Goal: Navigation & Orientation: Find specific page/section

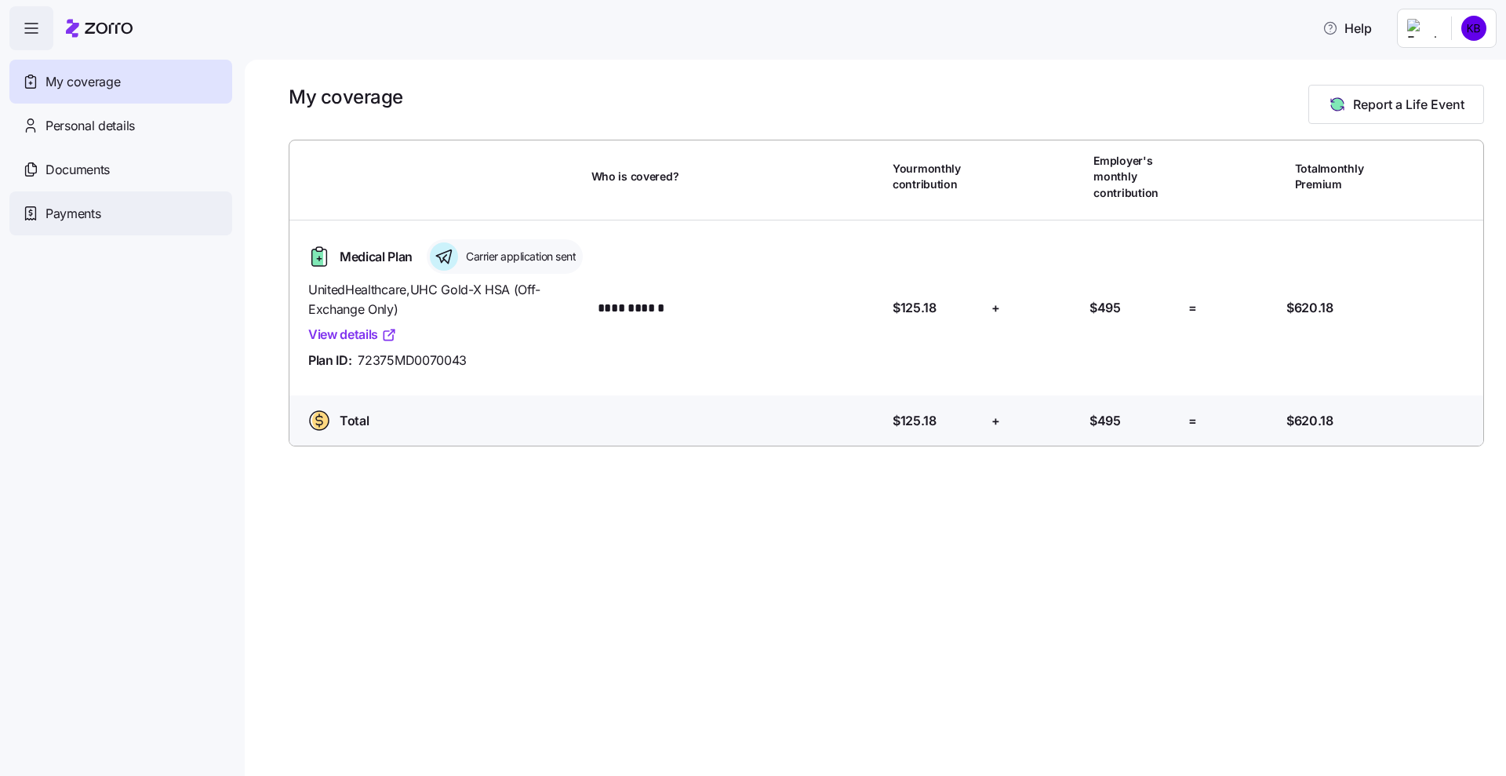
click at [82, 201] on div "Payments" at bounding box center [120, 213] width 223 height 44
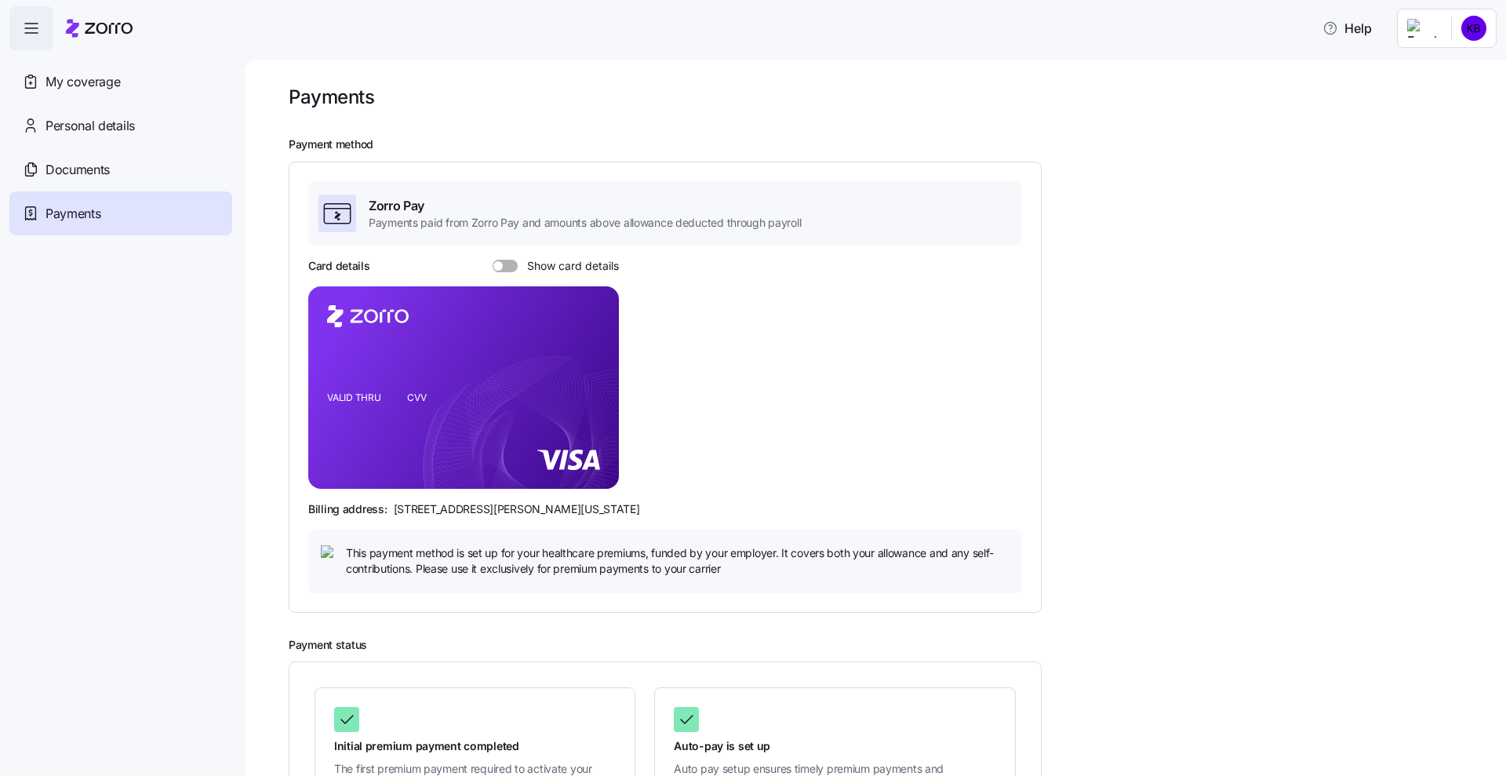
click at [503, 264] on span at bounding box center [511, 266] width 16 height 13
click at [492, 260] on input "Show card details" at bounding box center [492, 260] width 0 height 0
click at [503, 264] on span at bounding box center [500, 266] width 16 height 13
click at [492, 260] on input "Show card details" at bounding box center [492, 260] width 0 height 0
click at [112, 158] on div "Documents" at bounding box center [120, 169] width 223 height 44
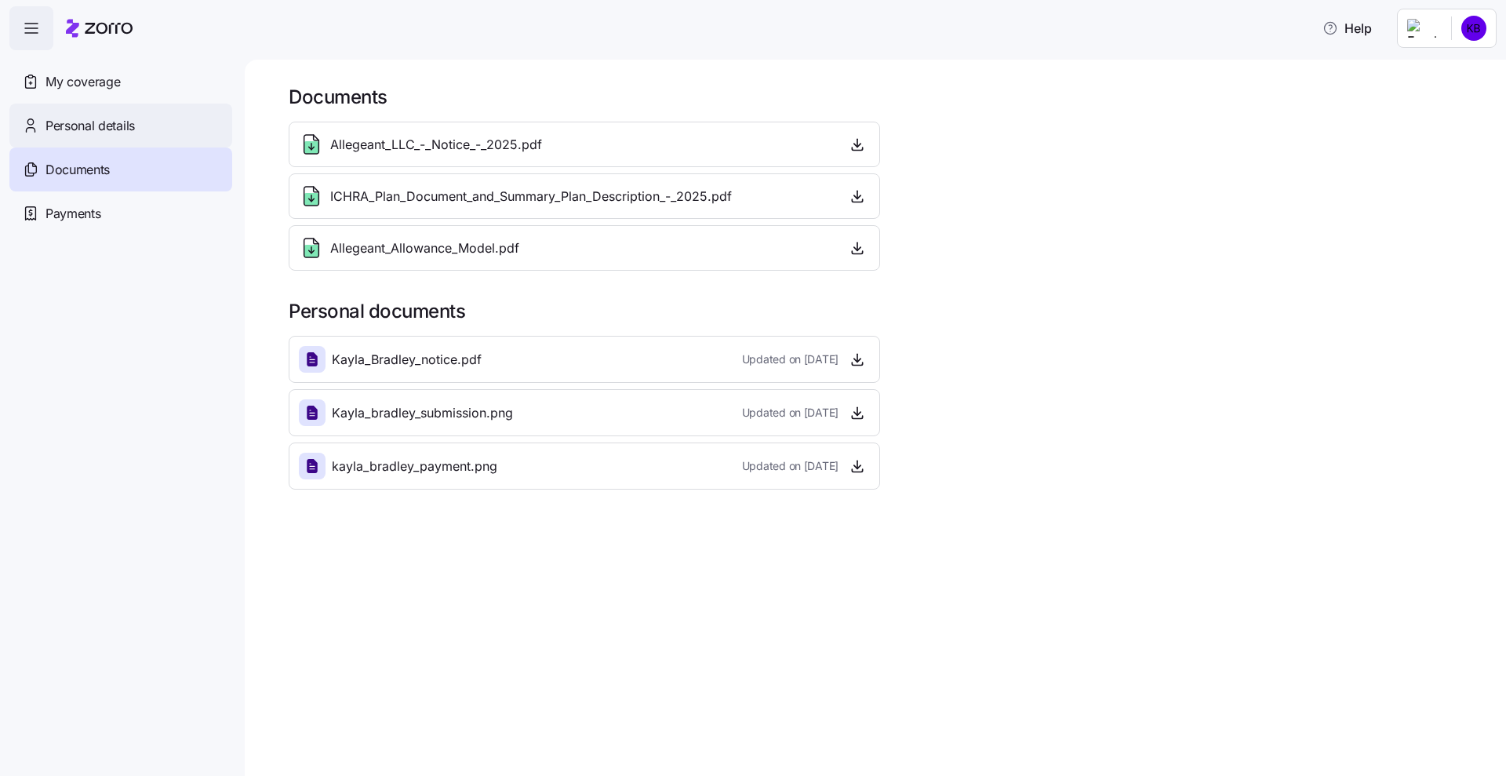
click at [151, 143] on div "Personal details" at bounding box center [120, 126] width 223 height 44
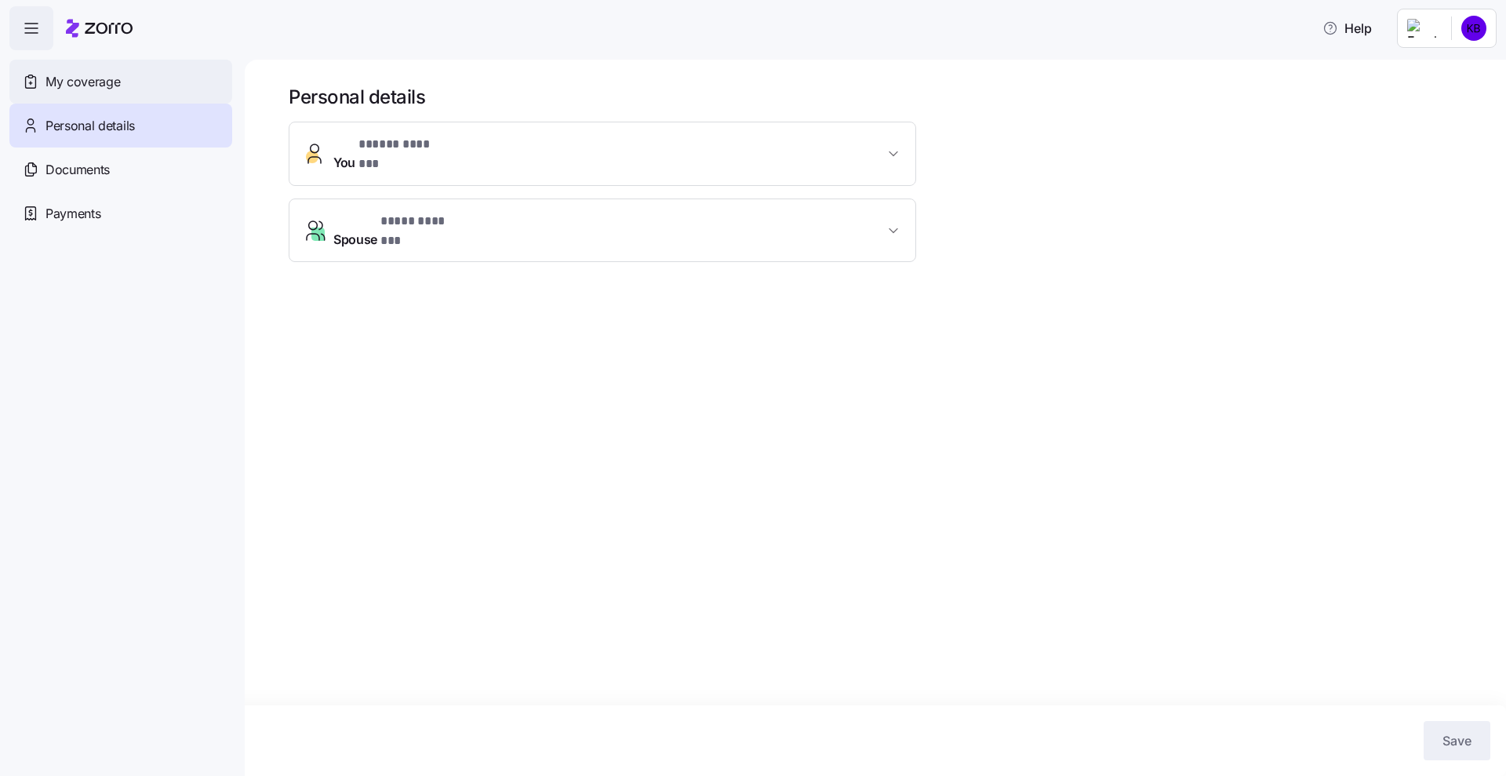
click at [134, 96] on div "My coverage" at bounding box center [120, 82] width 223 height 44
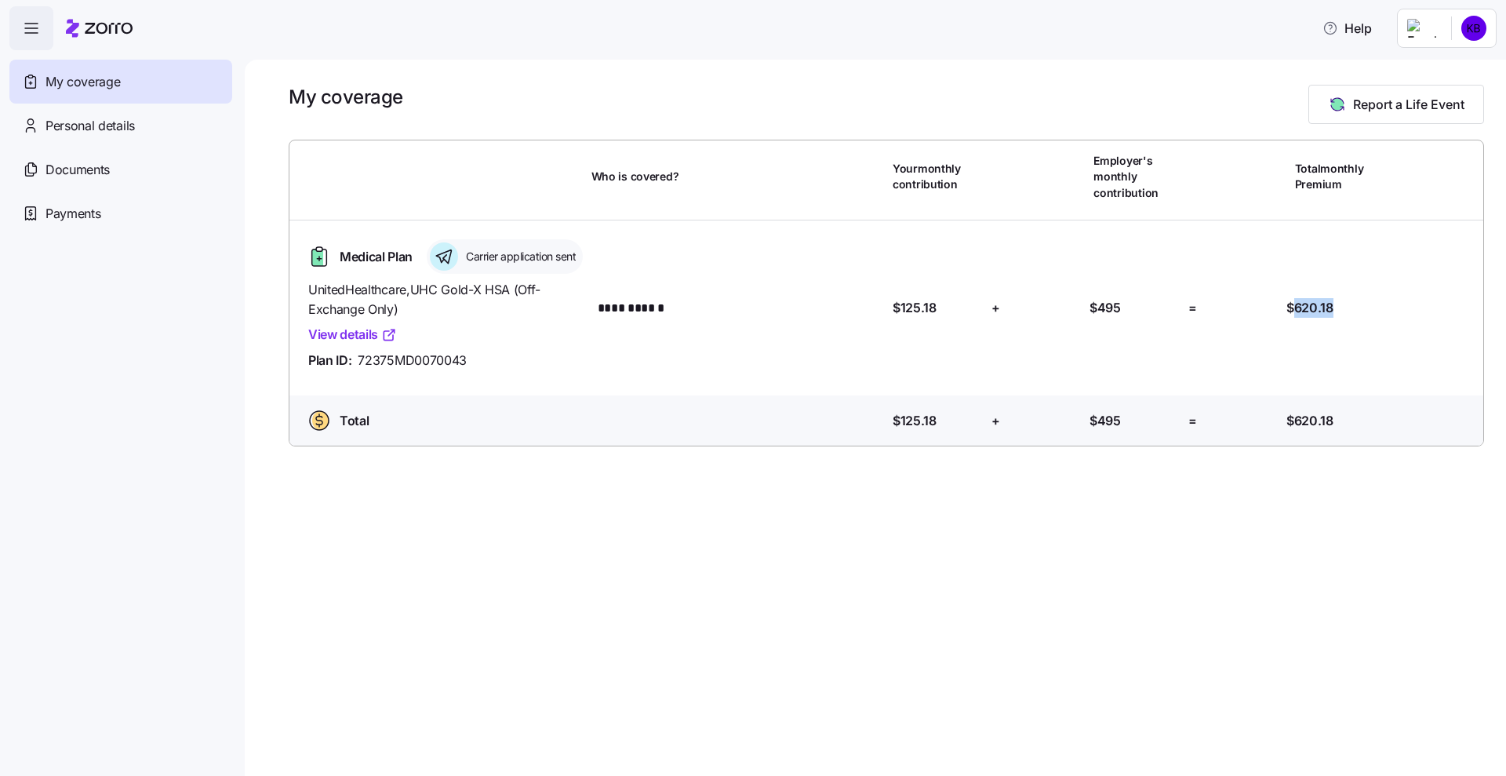
drag, startPoint x: 1346, startPoint y: 314, endPoint x: 1292, endPoint y: 325, distance: 55.2
click at [1292, 318] on div "Total Premium: $620.18" at bounding box center [1329, 308] width 86 height 20
click at [1265, 339] on div "**********" at bounding box center [886, 308] width 1181 height 150
